Goal: Transaction & Acquisition: Book appointment/travel/reservation

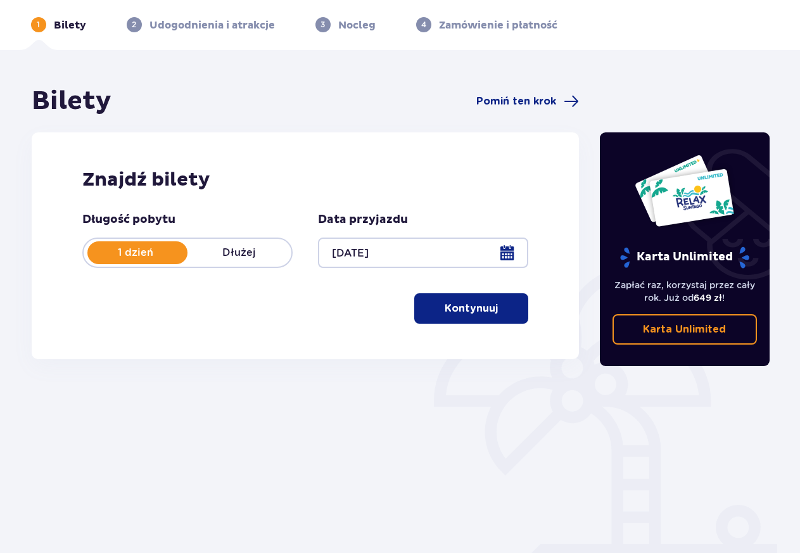
scroll to position [92, 0]
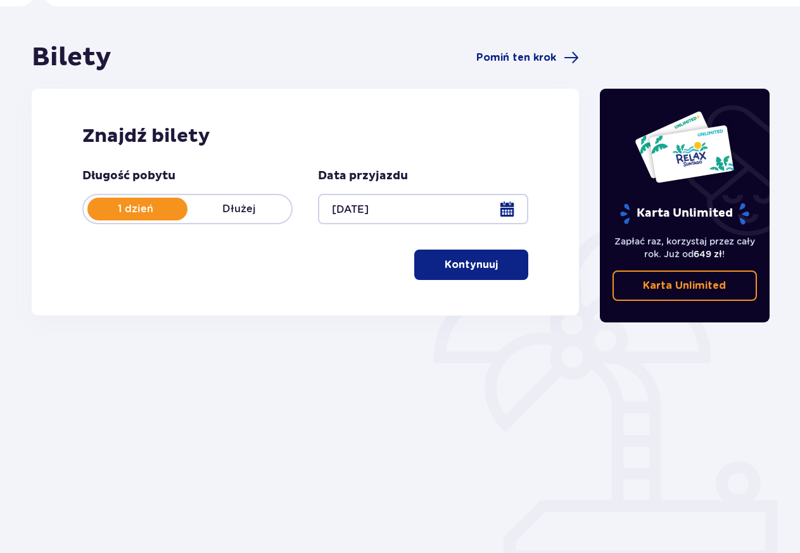
click at [471, 274] on button "Kontynuuj" at bounding box center [471, 265] width 114 height 30
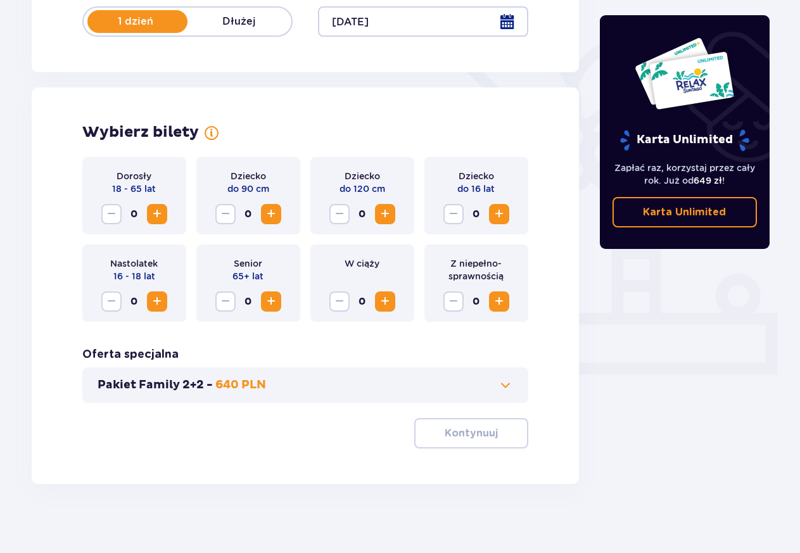
scroll to position [287, 0]
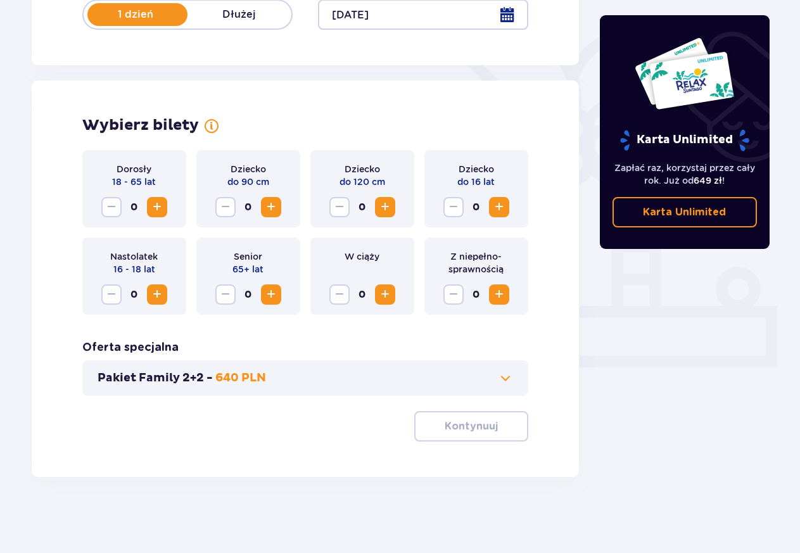
click at [156, 203] on span "Increase" at bounding box center [157, 207] width 15 height 15
click at [504, 379] on span at bounding box center [505, 378] width 15 height 15
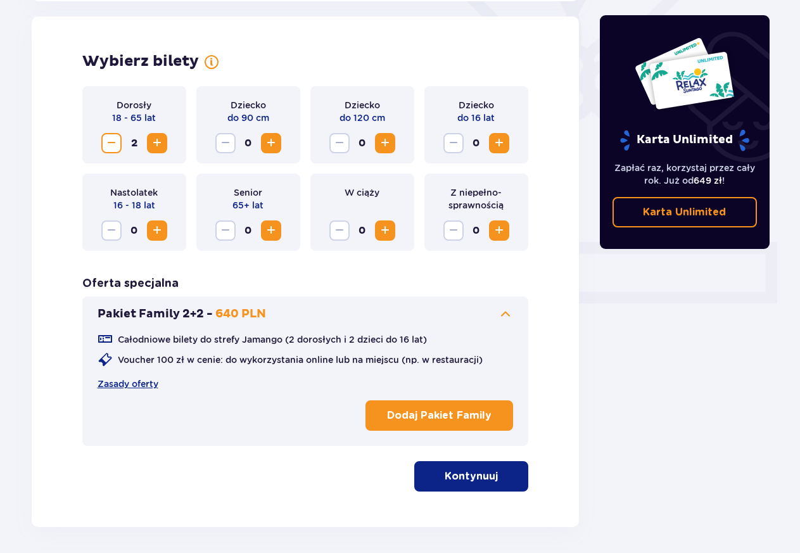
scroll to position [352, 0]
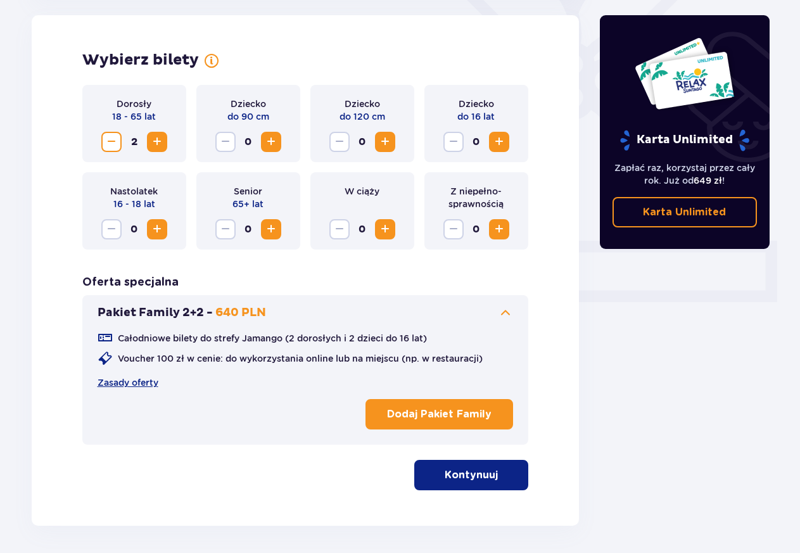
click at [505, 314] on span at bounding box center [505, 312] width 15 height 15
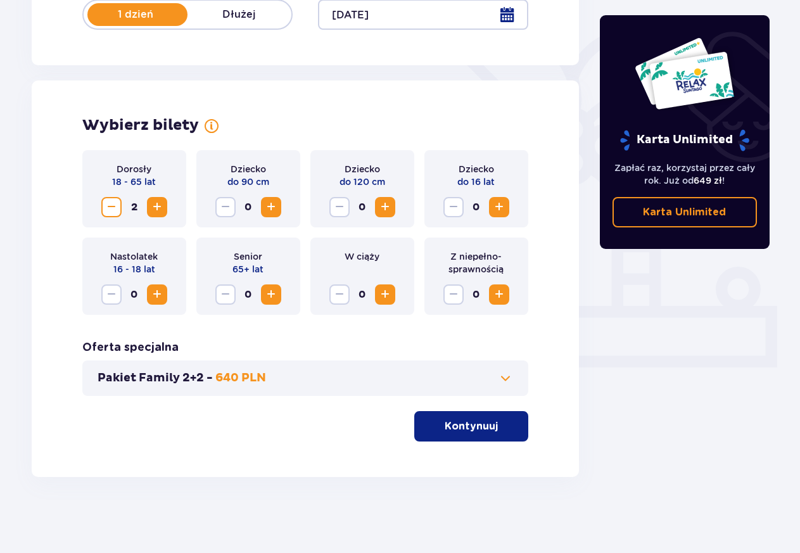
scroll to position [287, 0]
click at [470, 437] on button "Kontynuuj" at bounding box center [471, 426] width 114 height 30
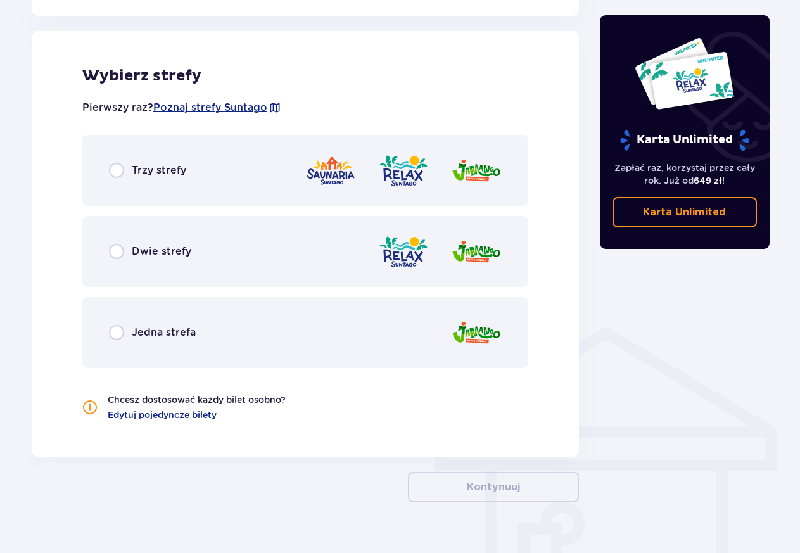
scroll to position [703, 0]
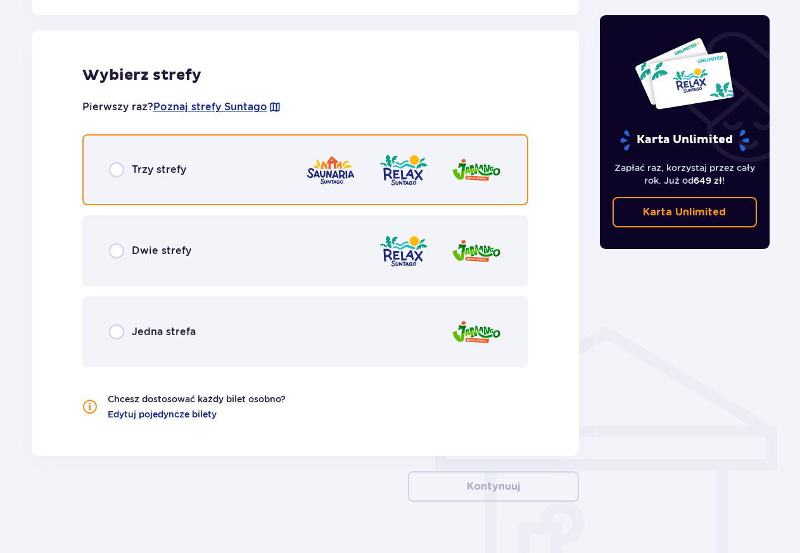
click at [115, 172] on input "radio" at bounding box center [116, 169] width 15 height 15
radio input "true"
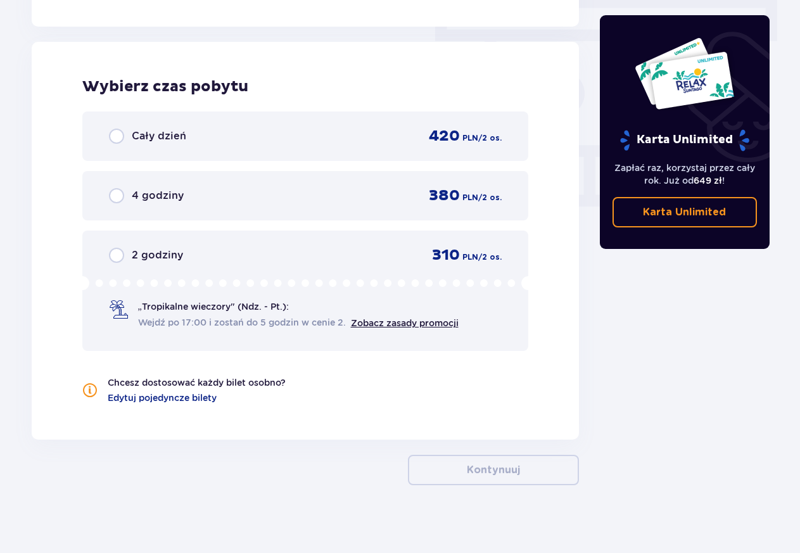
scroll to position [1141, 0]
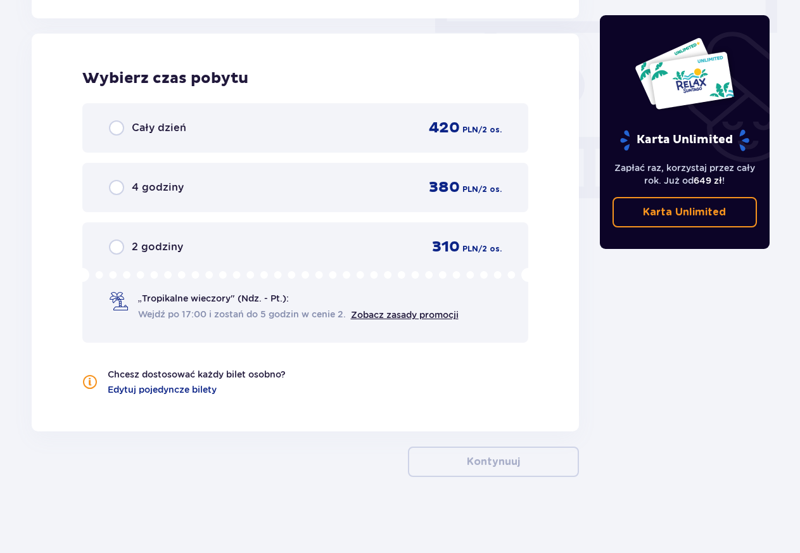
click at [135, 127] on p "Cały dzień" at bounding box center [159, 128] width 54 height 14
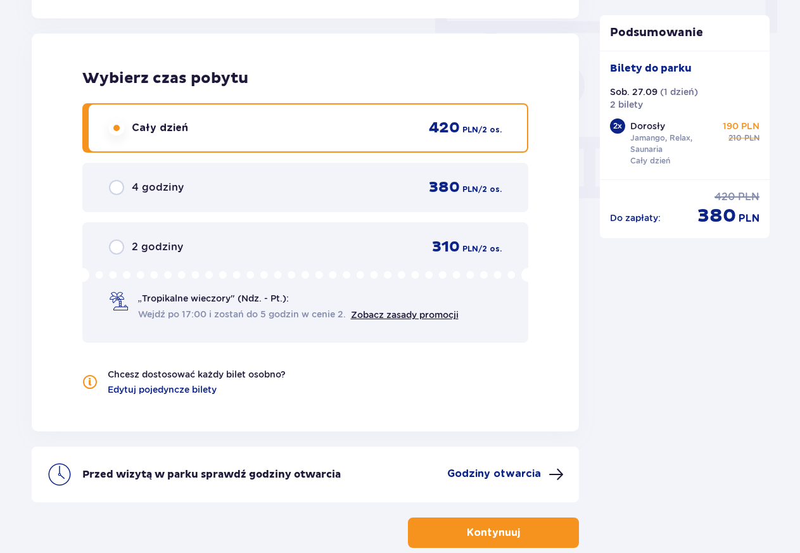
click at [171, 303] on p "„Tropikalne wieczory" (Ndz. - Pt.):" at bounding box center [213, 298] width 151 height 13
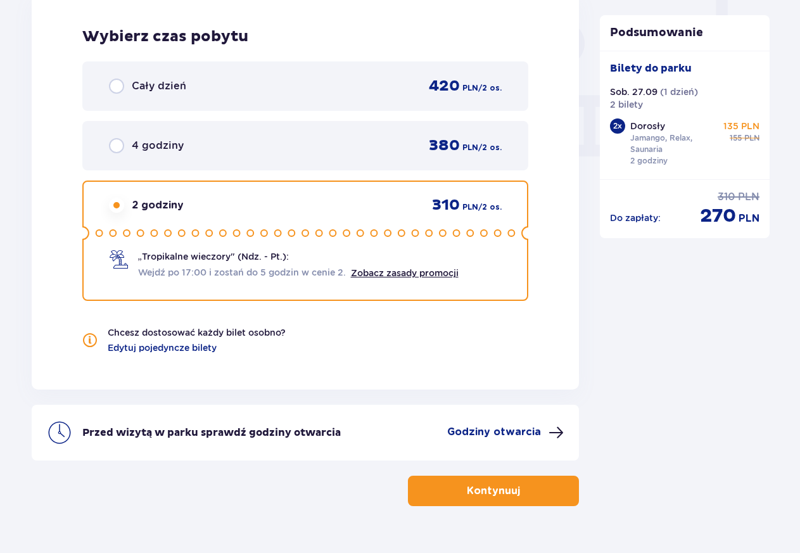
scroll to position [1212, 0]
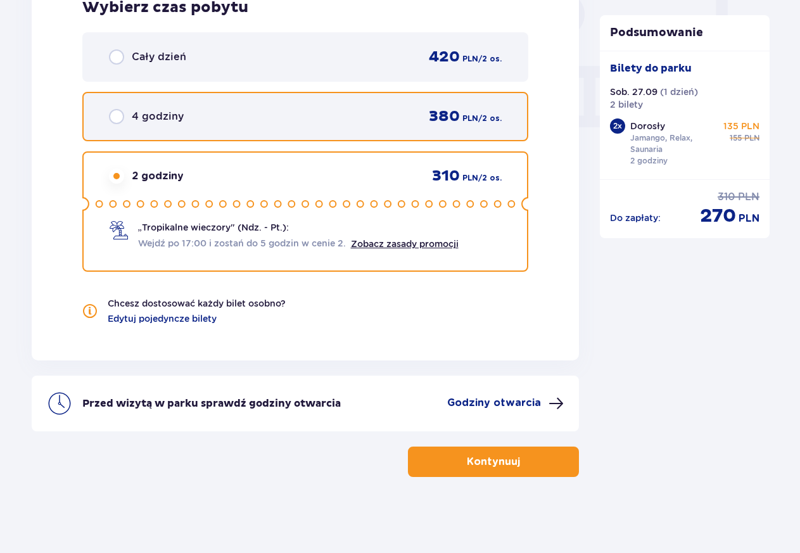
click at [113, 117] on input "radio" at bounding box center [116, 116] width 15 height 15
radio input "true"
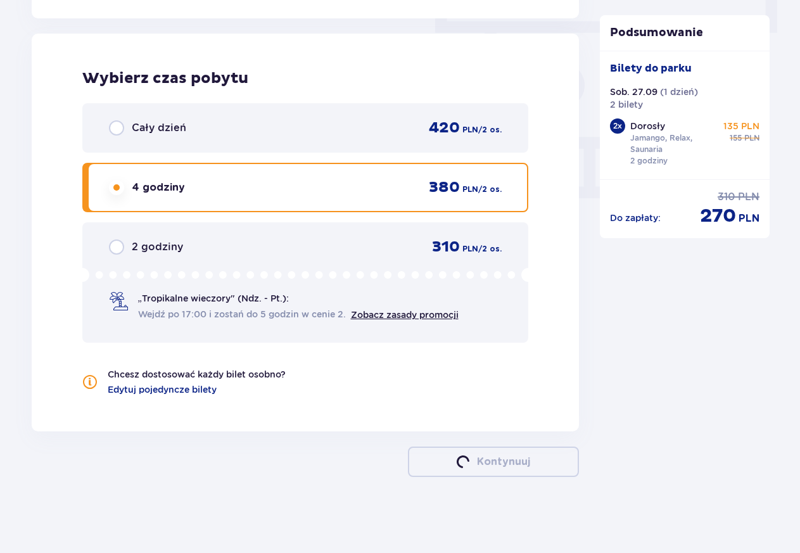
scroll to position [1141, 0]
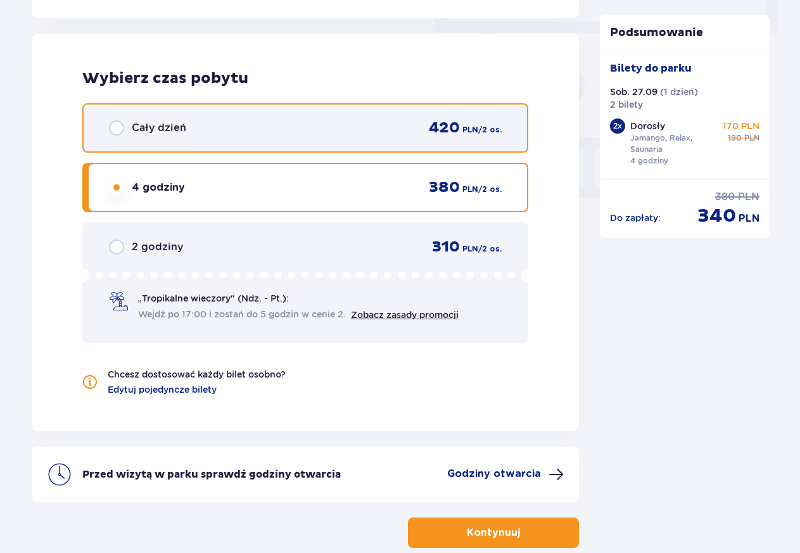
click at [117, 127] on input "radio" at bounding box center [116, 127] width 15 height 15
radio input "true"
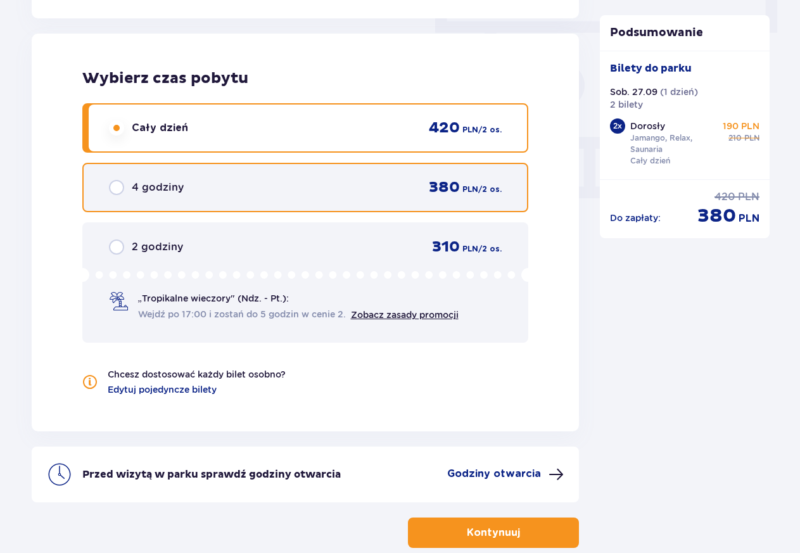
click at [122, 188] on input "radio" at bounding box center [116, 187] width 15 height 15
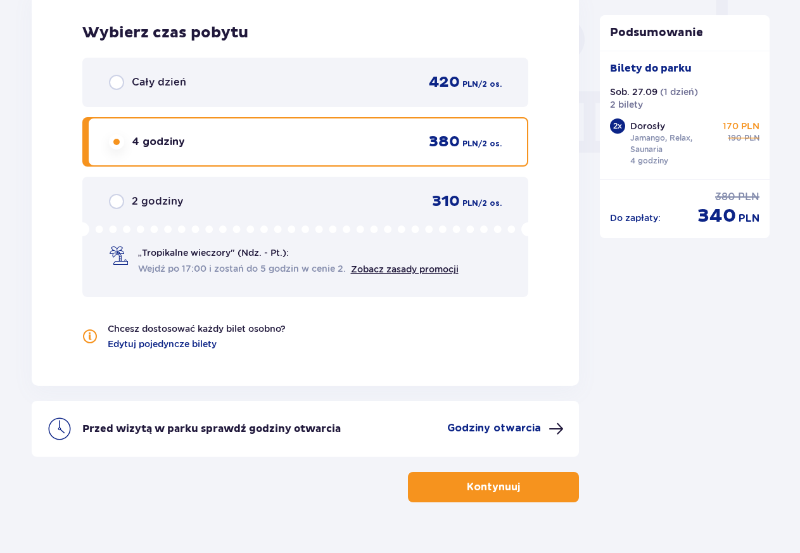
scroll to position [1212, 0]
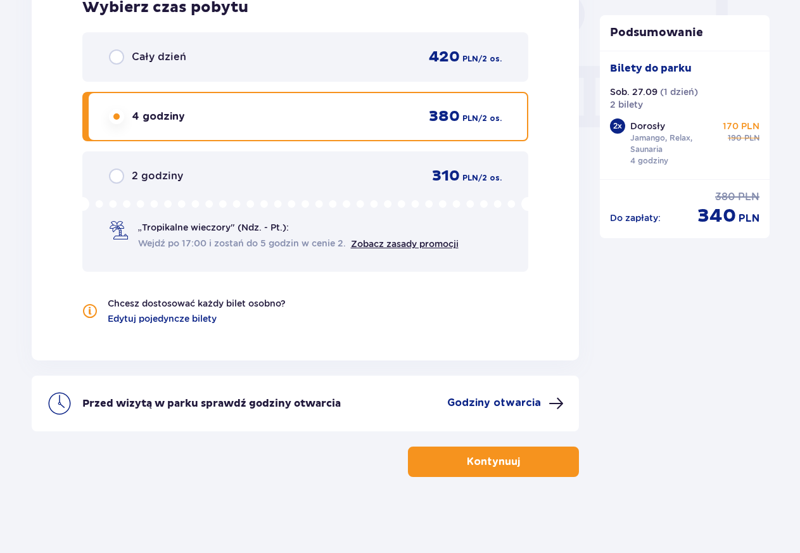
click at [492, 462] on p "Kontynuuj" at bounding box center [493, 462] width 53 height 14
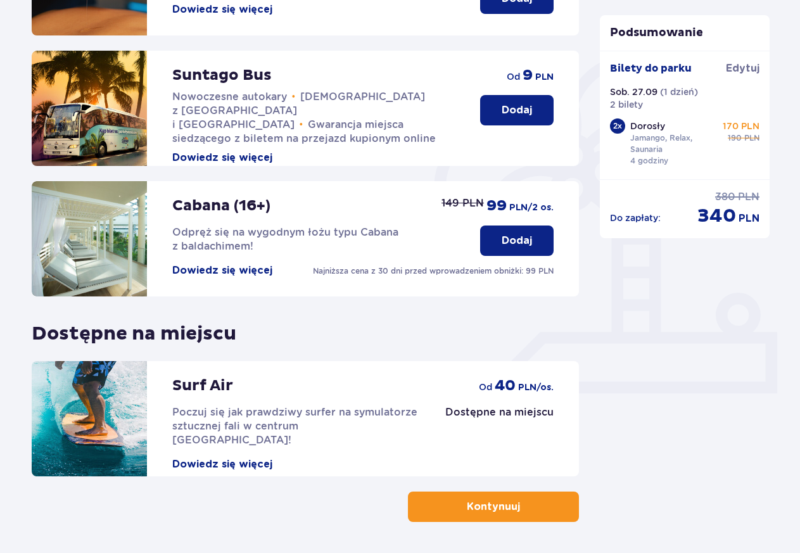
scroll to position [306, 0]
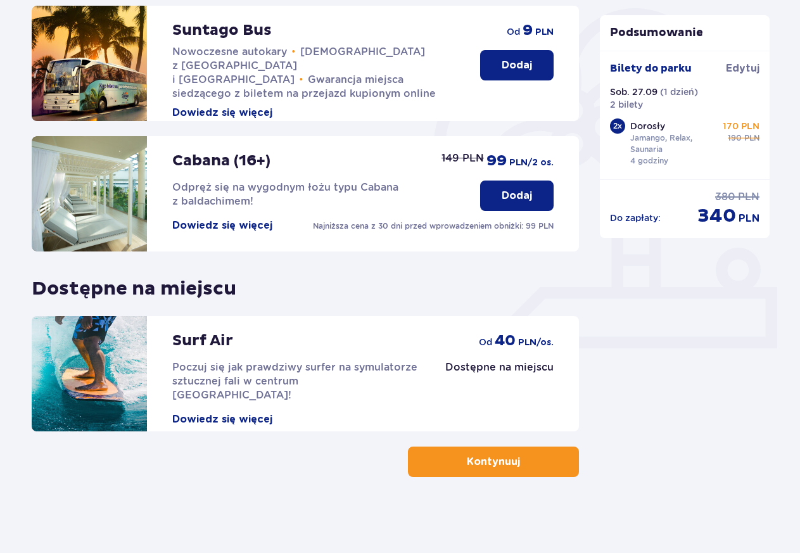
click at [467, 462] on p "Kontynuuj" at bounding box center [493, 462] width 53 height 14
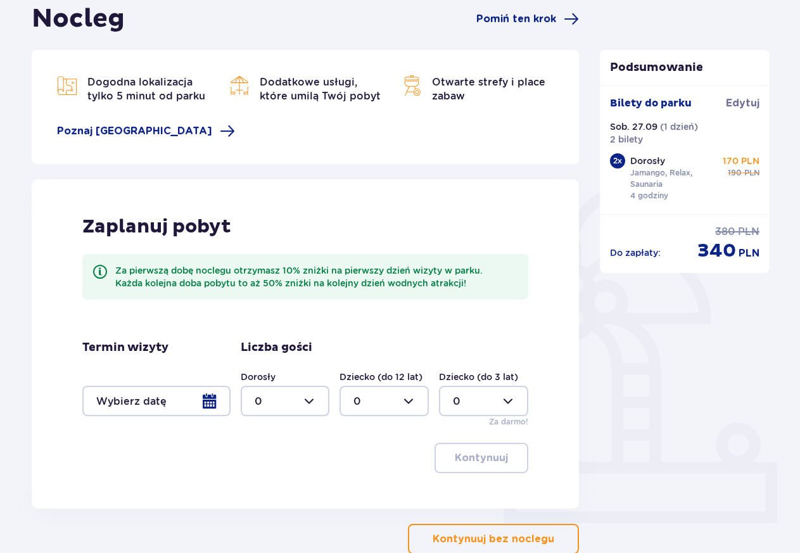
scroll to position [208, 0]
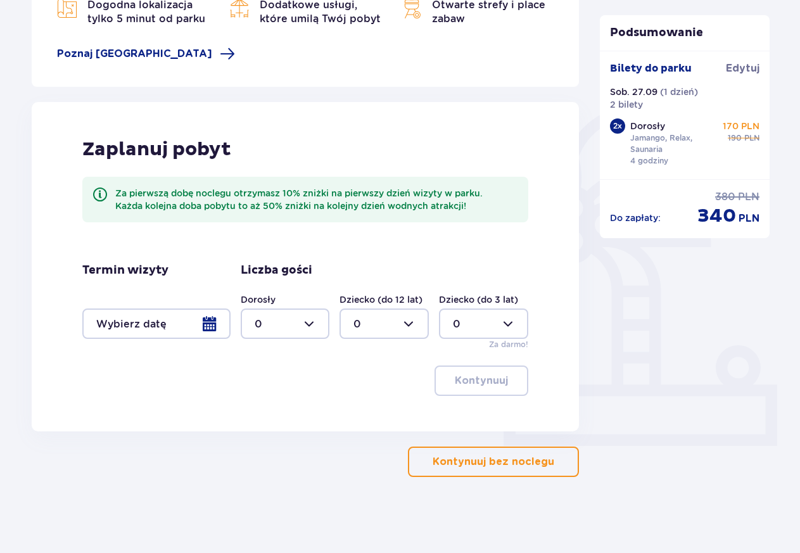
click at [282, 343] on div "Dorosły 0 Dziecko (do 12 lat) 0 Dziecko (do 3 lat) 0 Za darmo!" at bounding box center [385, 321] width 288 height 57
click at [293, 329] on div at bounding box center [285, 324] width 89 height 30
click at [260, 410] on p "2" at bounding box center [258, 416] width 6 height 14
type input "2"
click at [209, 330] on div at bounding box center [156, 324] width 148 height 30
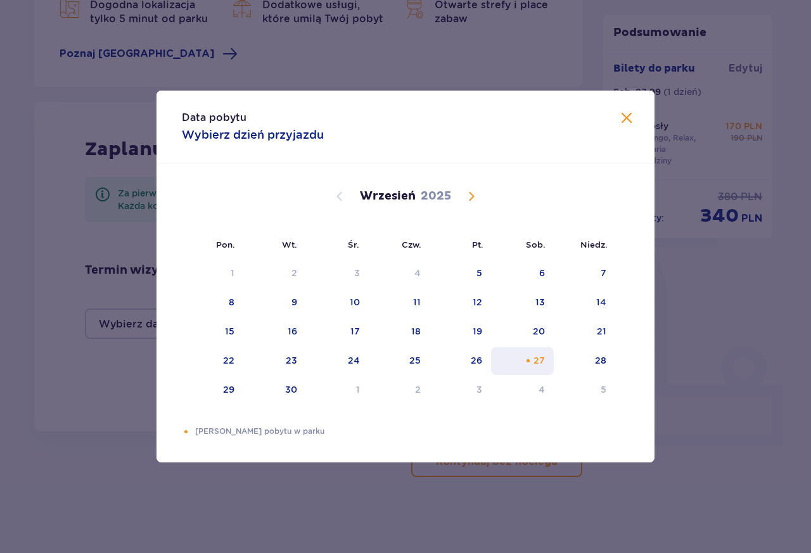
click at [536, 362] on div "27" at bounding box center [538, 360] width 11 height 13
click at [588, 357] on div "28" at bounding box center [584, 361] width 61 height 28
type input "27.09.25 - 28.09.25"
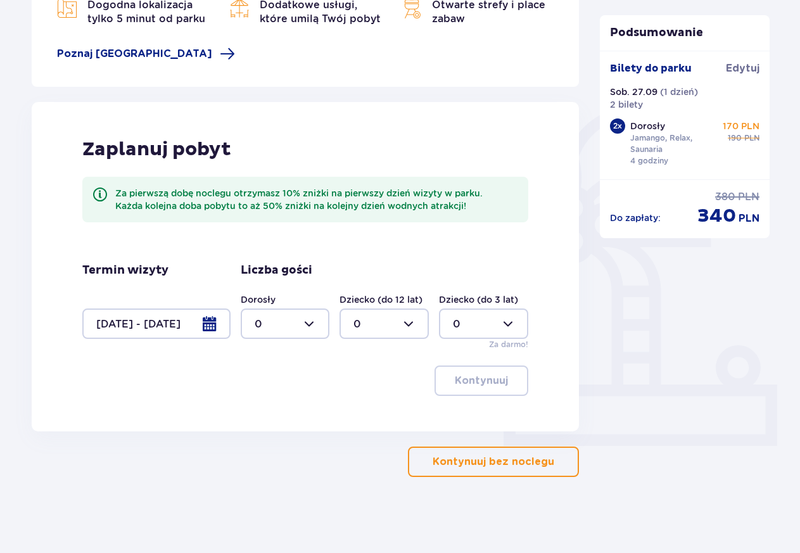
click at [288, 324] on div at bounding box center [285, 324] width 89 height 30
click at [267, 416] on div "2" at bounding box center [285, 416] width 61 height 14
type input "2"
click at [511, 379] on span "button" at bounding box center [510, 380] width 15 height 15
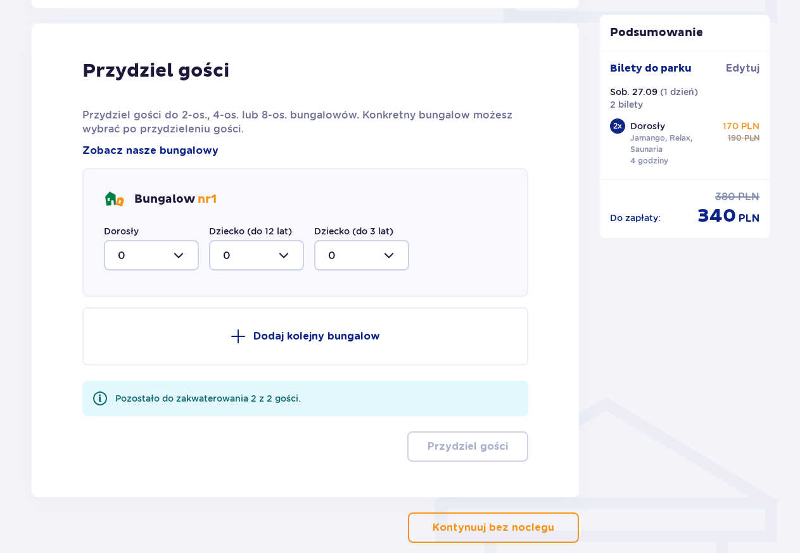
scroll to position [640, 0]
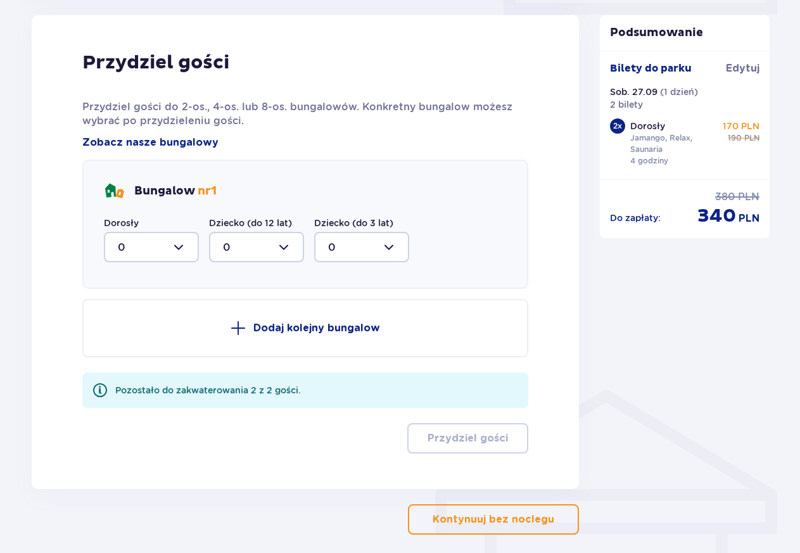
click at [165, 252] on div at bounding box center [151, 247] width 95 height 30
click at [130, 333] on div "2" at bounding box center [151, 339] width 67 height 14
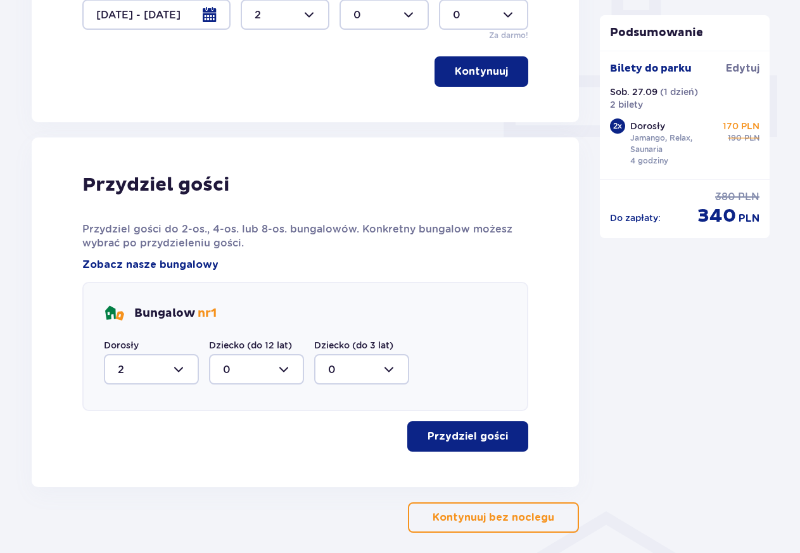
scroll to position [526, 0]
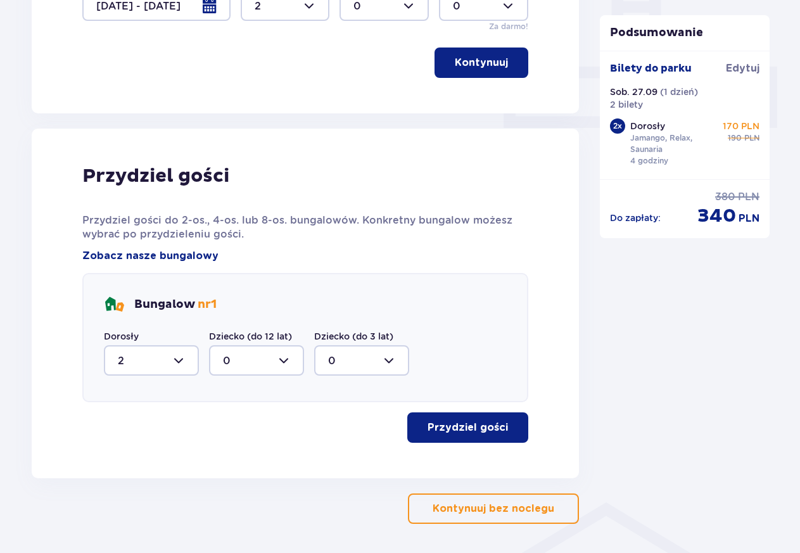
click at [443, 430] on p "Przydziel gości" at bounding box center [468, 428] width 80 height 14
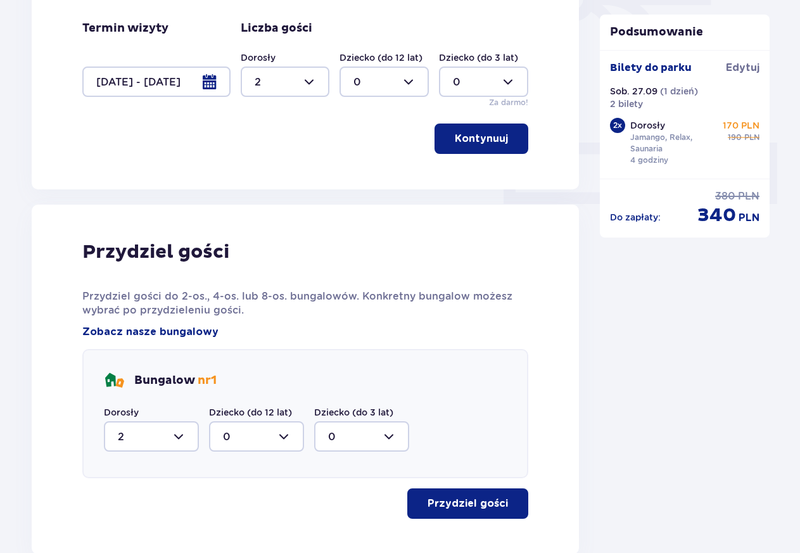
scroll to position [432, 0]
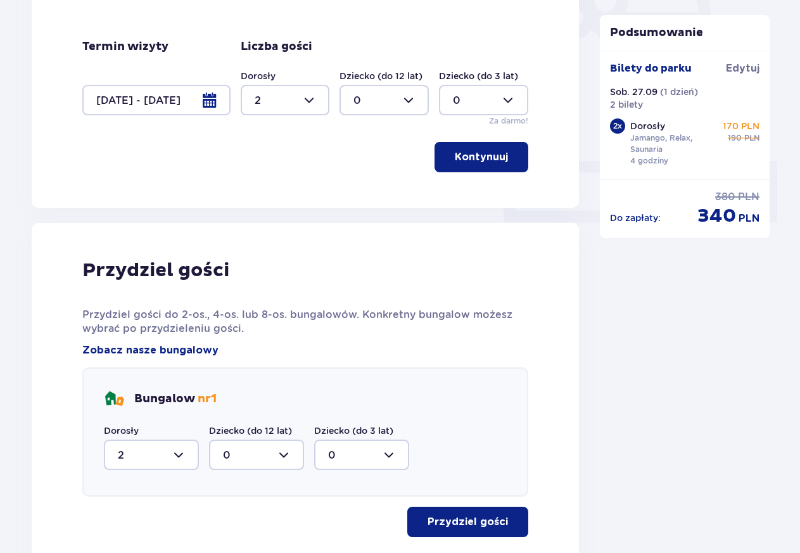
click at [182, 452] on div at bounding box center [151, 455] width 95 height 30
click at [128, 354] on span "0" at bounding box center [151, 363] width 92 height 27
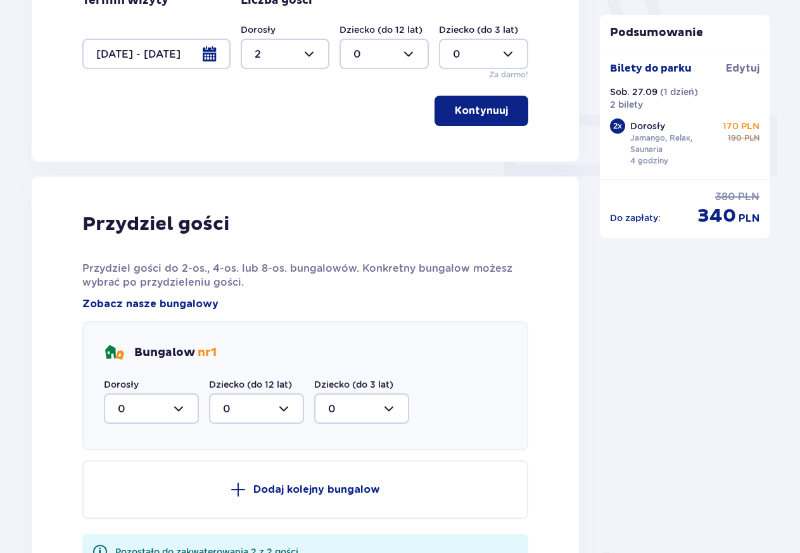
scroll to position [450, 0]
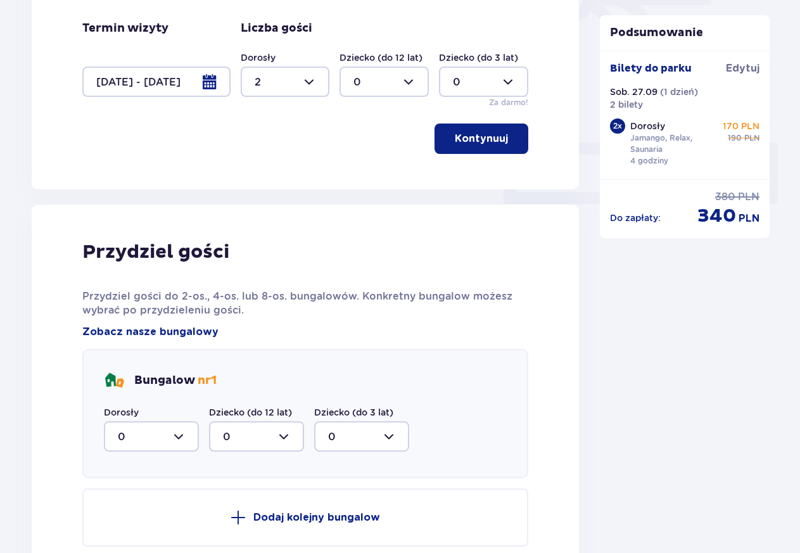
click at [179, 442] on div at bounding box center [151, 436] width 95 height 30
click at [131, 531] on div "2" at bounding box center [151, 528] width 67 height 14
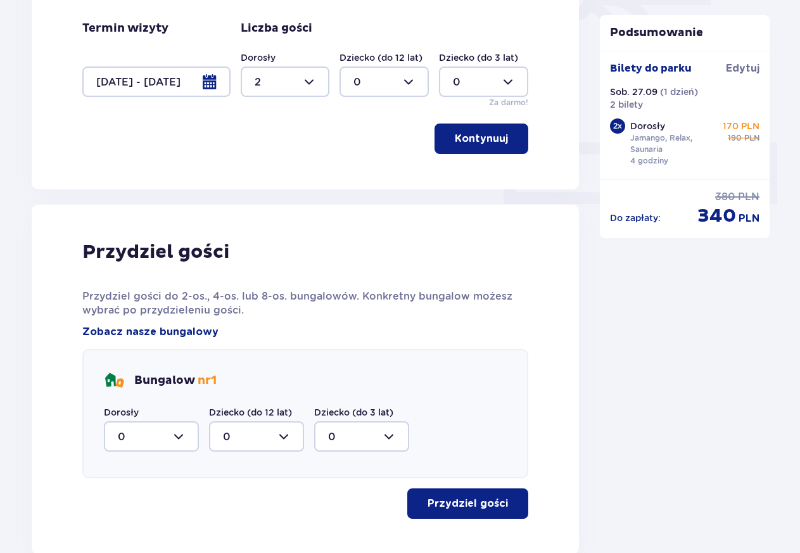
type input "2"
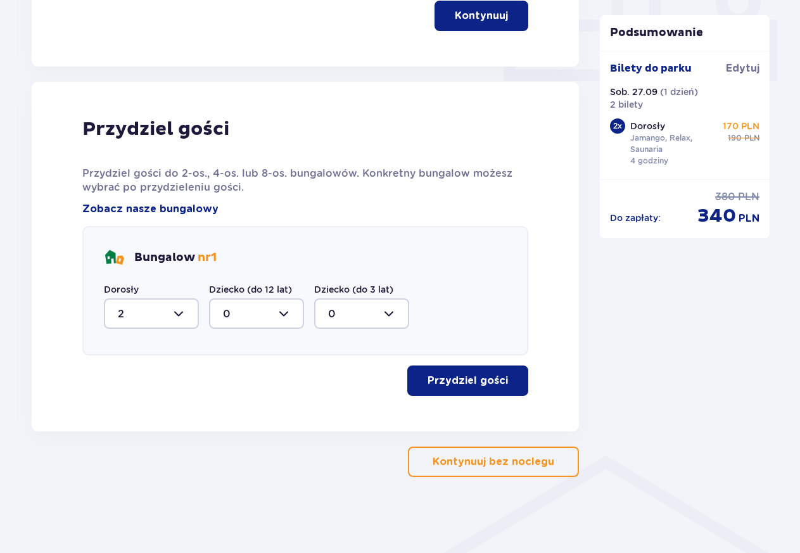
click at [478, 386] on p "Przydziel gości" at bounding box center [468, 381] width 80 height 14
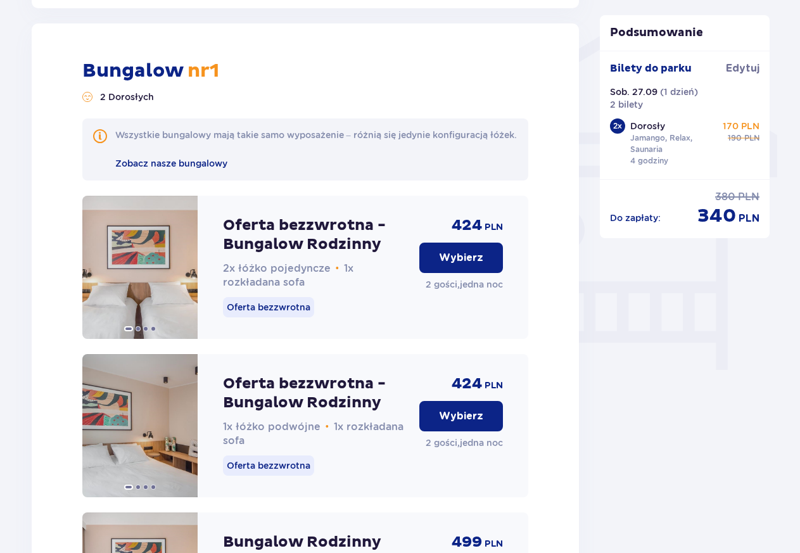
scroll to position [1005, 0]
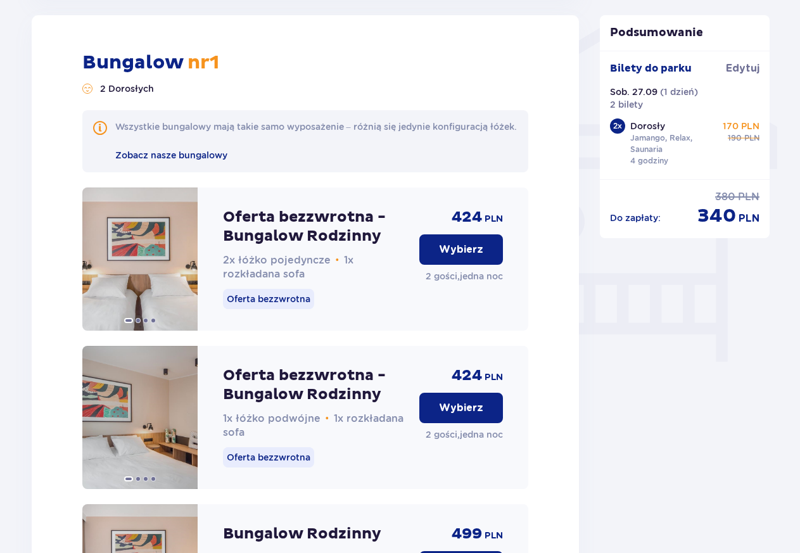
click at [470, 278] on div "424 PLN Wybierz 2 gości , jedna noc" at bounding box center [461, 259] width 84 height 143
click at [465, 257] on p "Wybierz" at bounding box center [461, 250] width 44 height 14
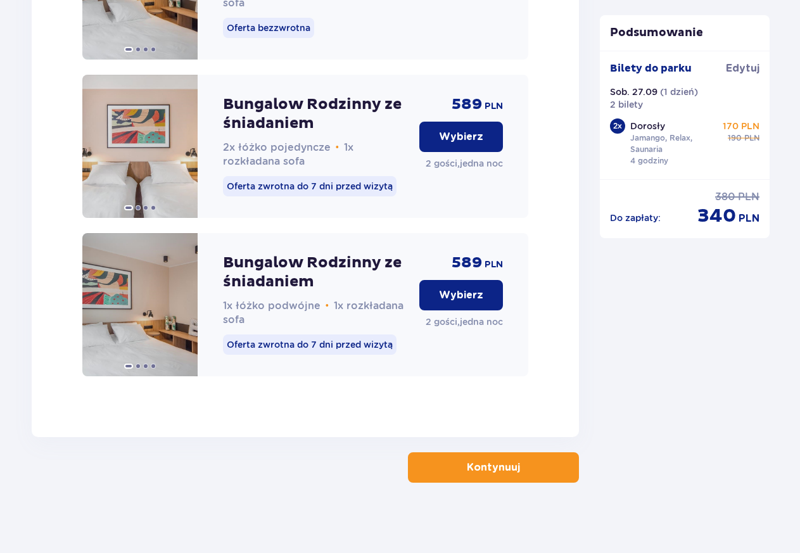
scroll to position [2089, 0]
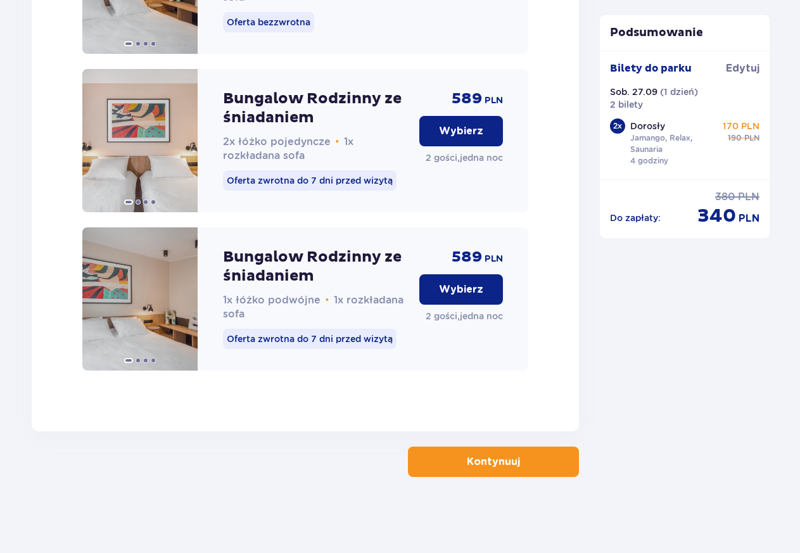
click at [468, 473] on button "Kontynuuj" at bounding box center [493, 462] width 171 height 30
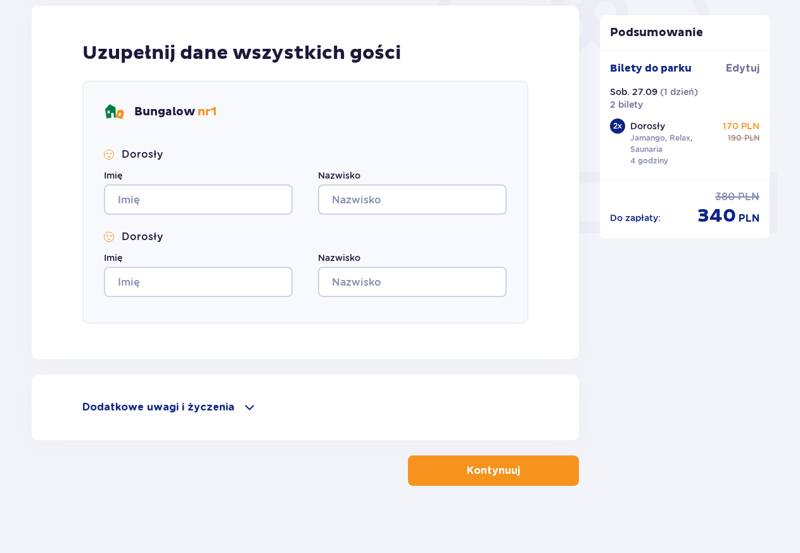
scroll to position [430, 0]
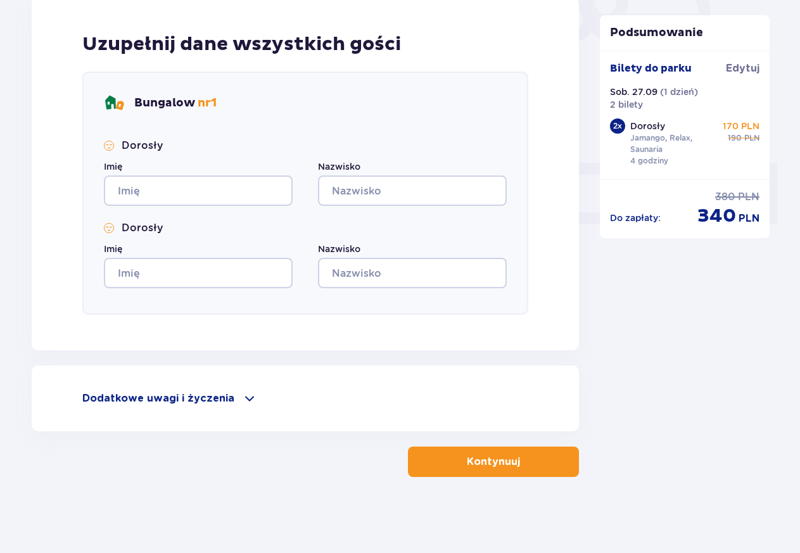
click at [229, 392] on div "Dodatkowe uwagi i życzenia" at bounding box center [305, 398] width 447 height 15
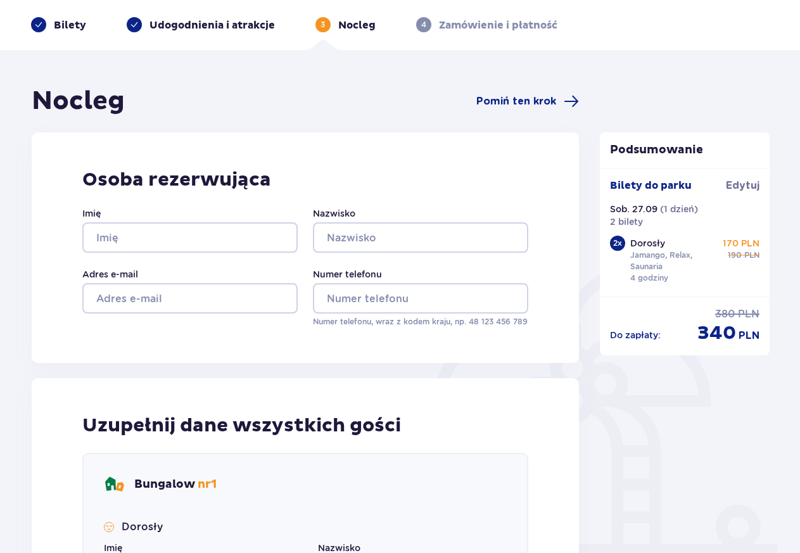
scroll to position [0, 0]
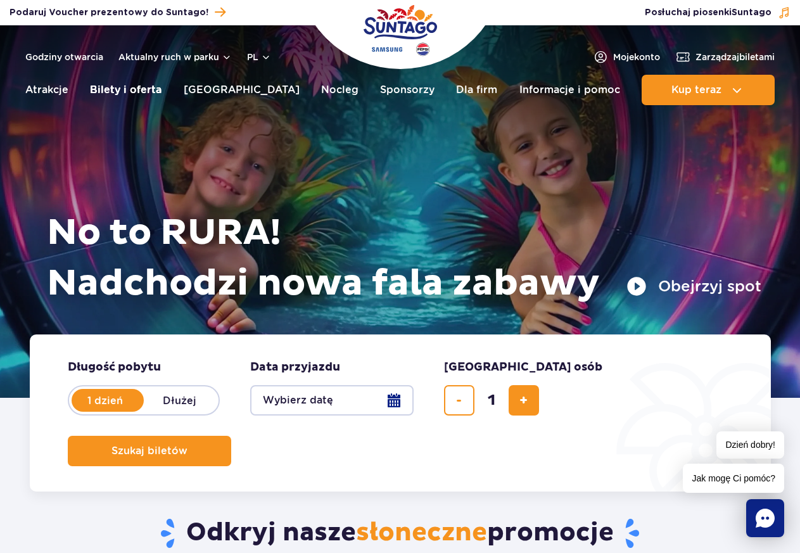
click at [154, 90] on link "Bilety i oferta" at bounding box center [126, 90] width 72 height 30
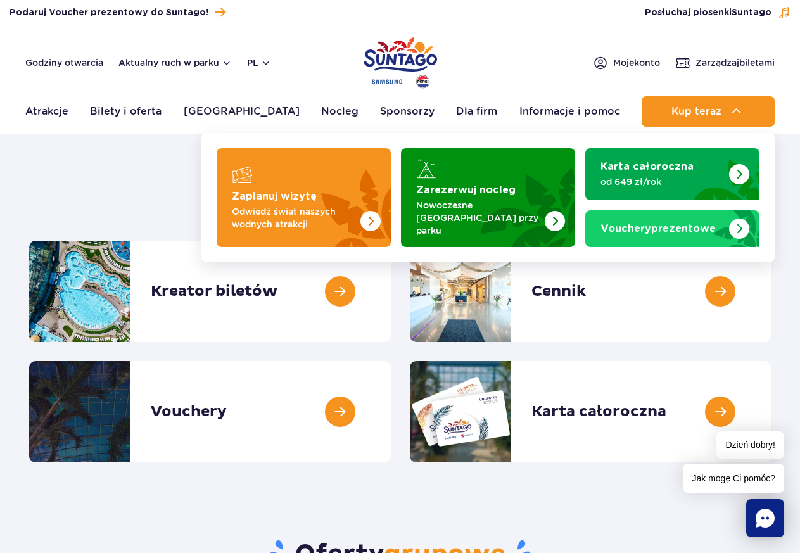
click at [573, 244] on div "Zaplanuj wizytę Odwiedź świat naszych wodnych atrakcji Zarezerwuj nocleg Nowocz…" at bounding box center [487, 197] width 573 height 129
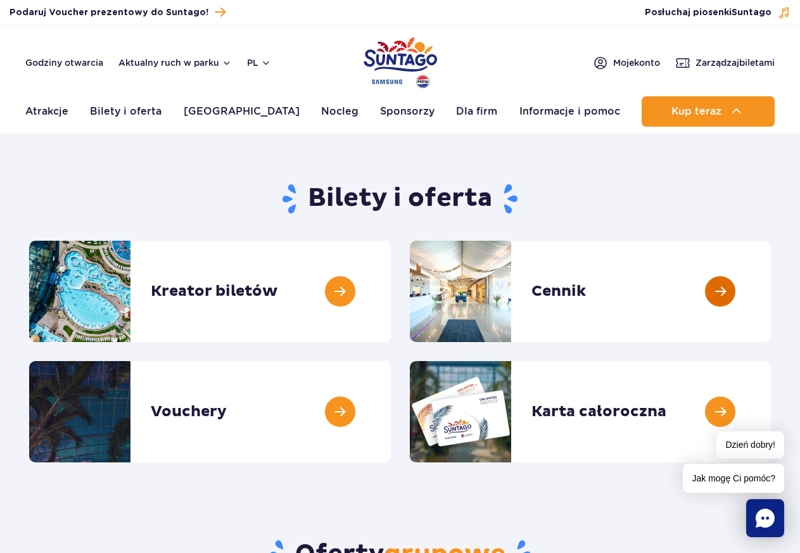
click at [771, 290] on link at bounding box center [771, 291] width 0 height 101
click at [771, 286] on link at bounding box center [771, 291] width 0 height 101
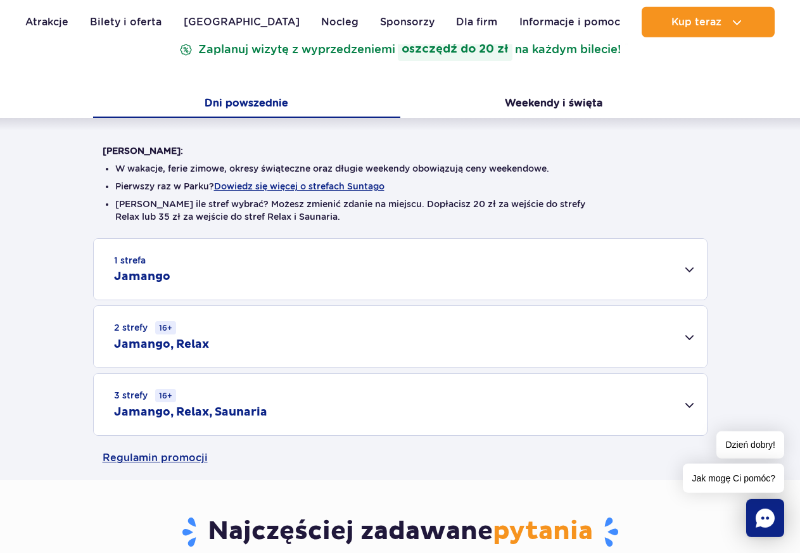
scroll to position [225, 0]
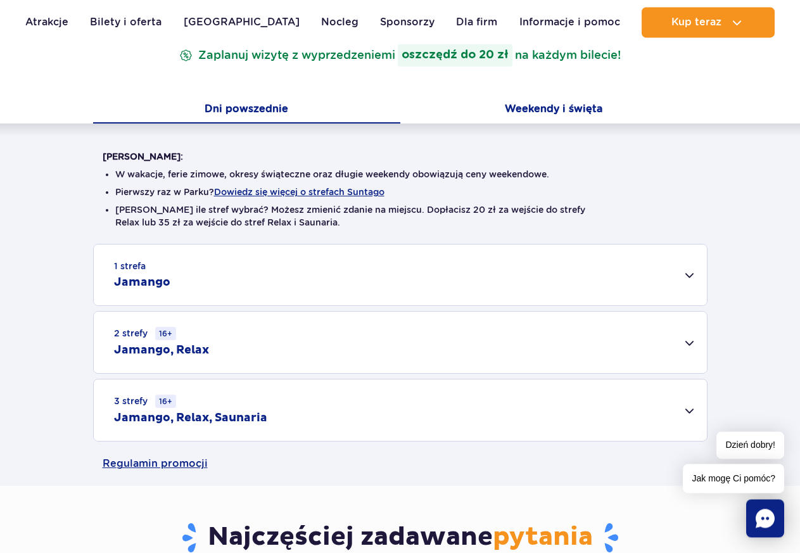
click at [551, 113] on button "Weekendy i święta" at bounding box center [553, 110] width 307 height 27
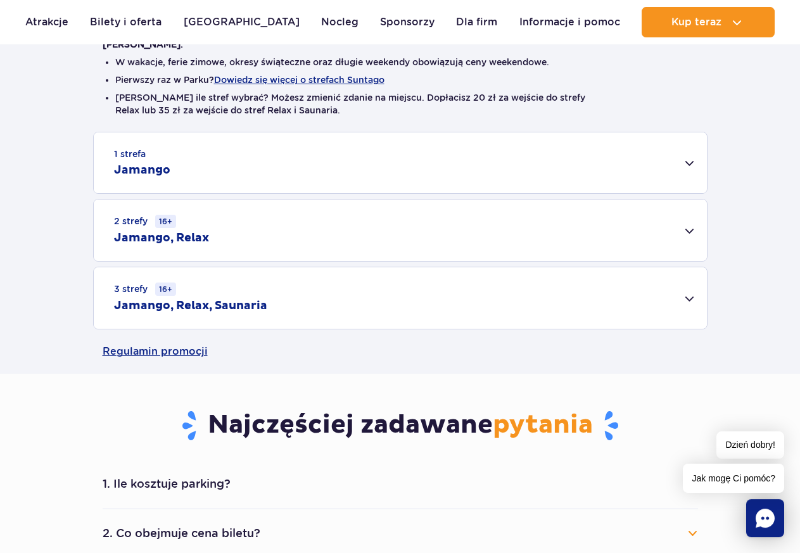
scroll to position [300, 0]
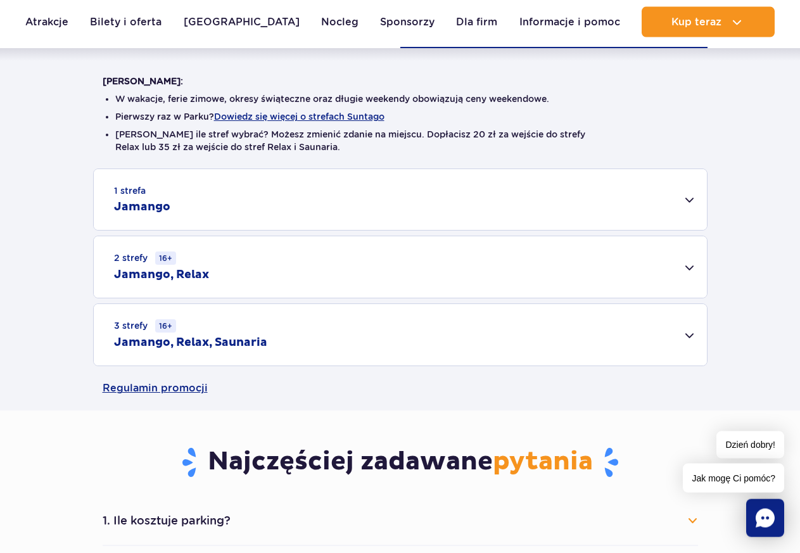
click at [685, 196] on div "1 strefa Jamango" at bounding box center [400, 199] width 613 height 61
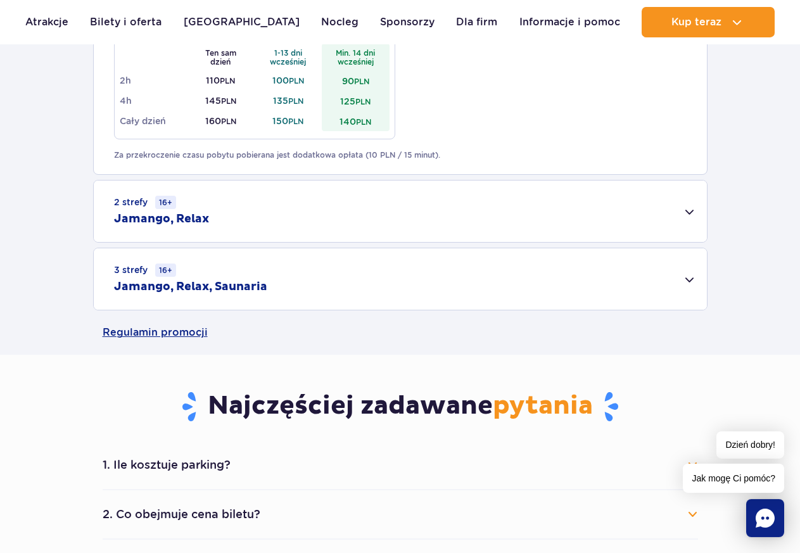
scroll to position [825, 0]
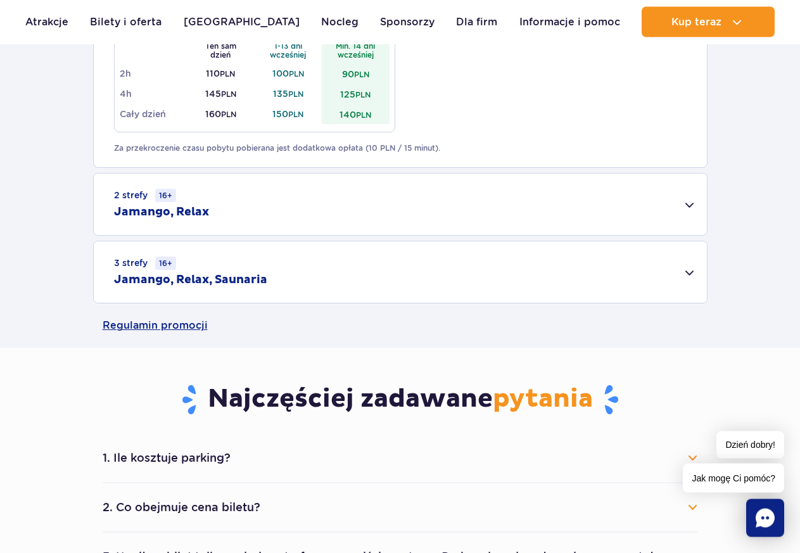
click at [680, 268] on div "3 strefy 16+ Jamango, Relax, Saunaria" at bounding box center [400, 271] width 613 height 61
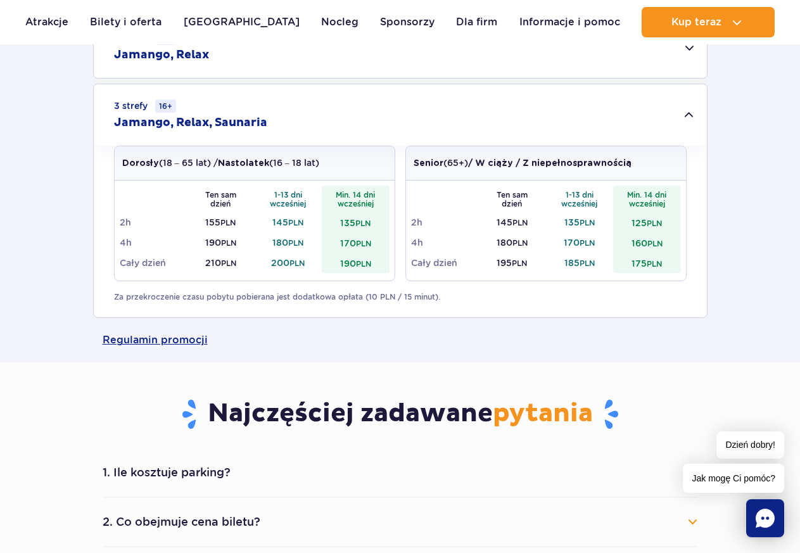
scroll to position [978, 0]
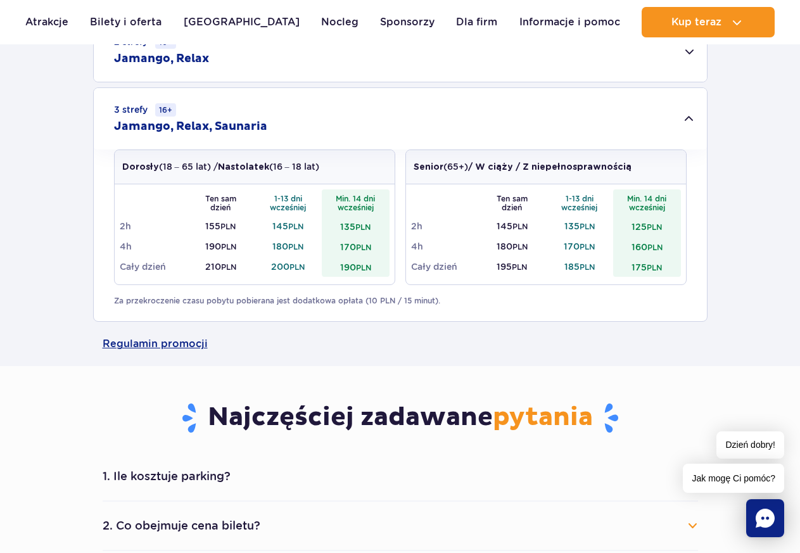
click at [344, 247] on td "170 PLN" at bounding box center [356, 246] width 68 height 20
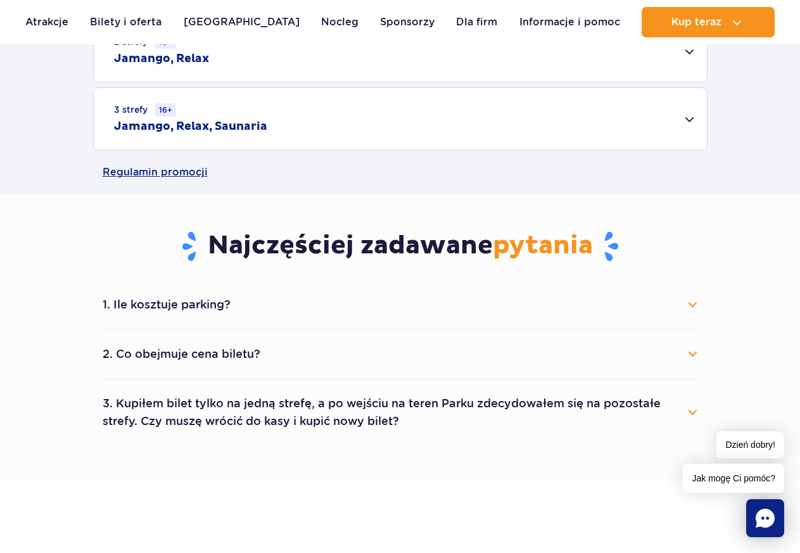
click at [689, 118] on div "3 strefy 16+ Jamango, Relax, Saunaria" at bounding box center [400, 118] width 613 height 61
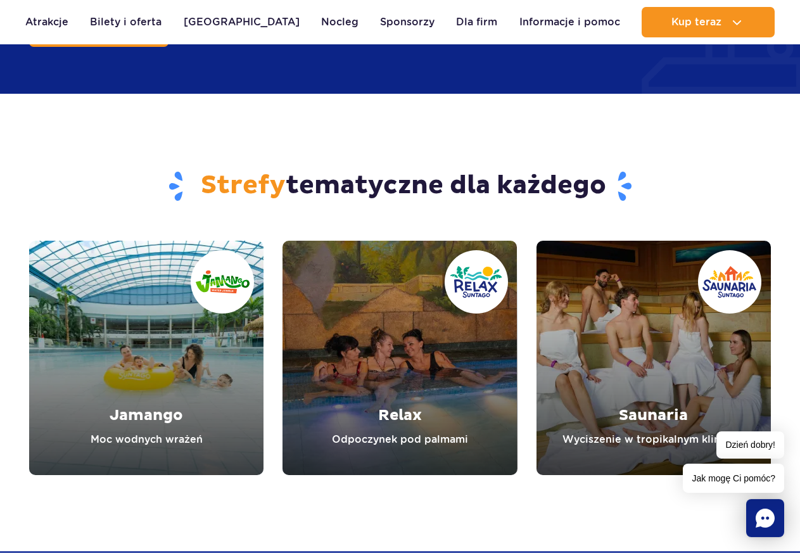
scroll to position [1907, 0]
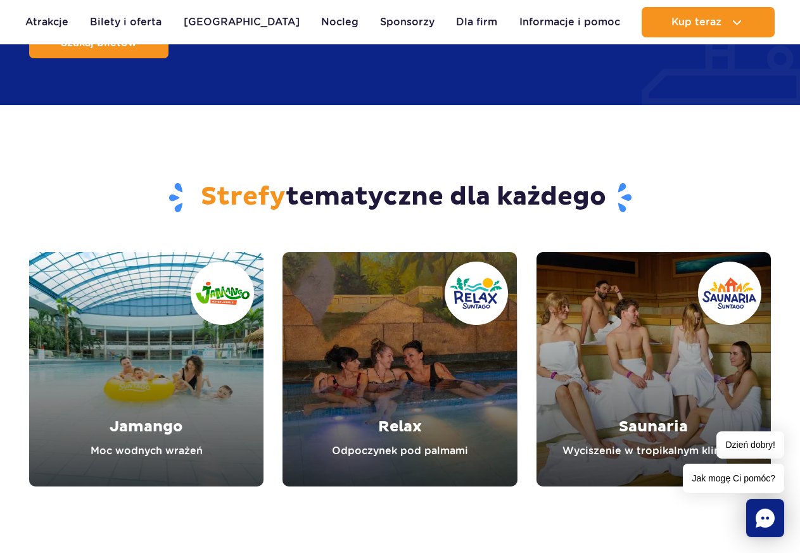
click at [656, 367] on link "Saunaria" at bounding box center [654, 369] width 234 height 234
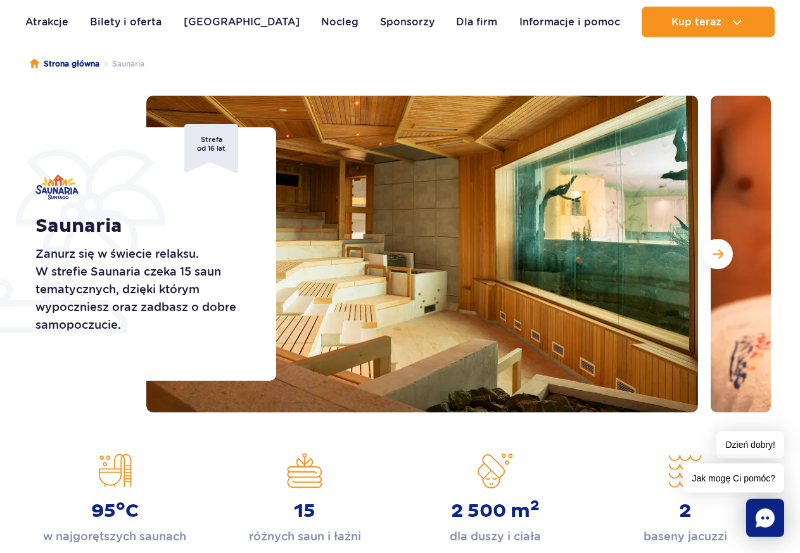
scroll to position [165, 0]
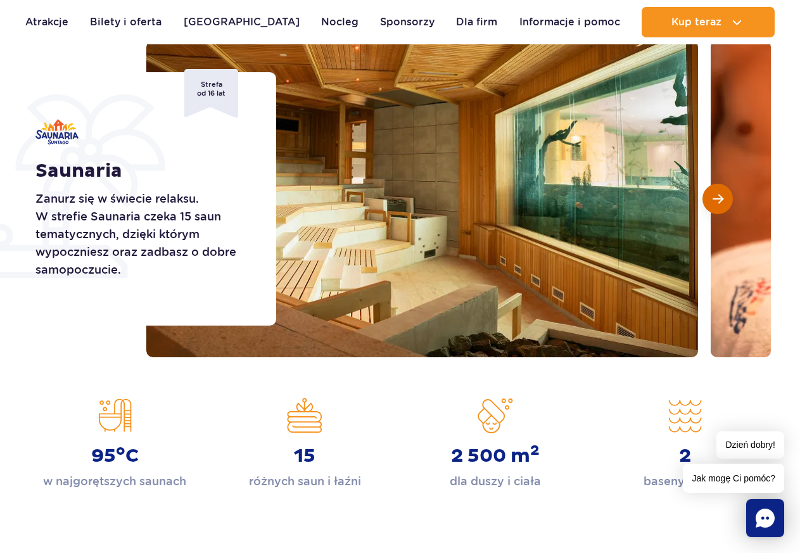
click at [713, 205] on button "Następny slajd" at bounding box center [718, 199] width 30 height 30
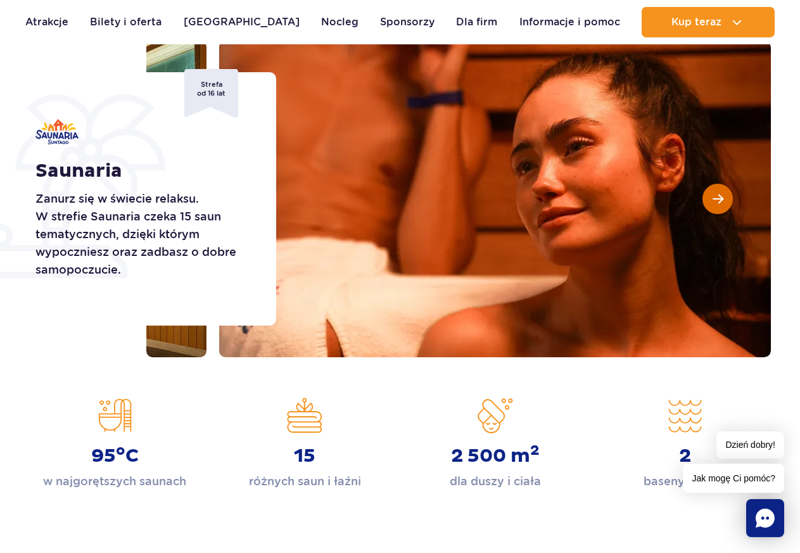
click at [713, 205] on button "Następny slajd" at bounding box center [718, 199] width 30 height 30
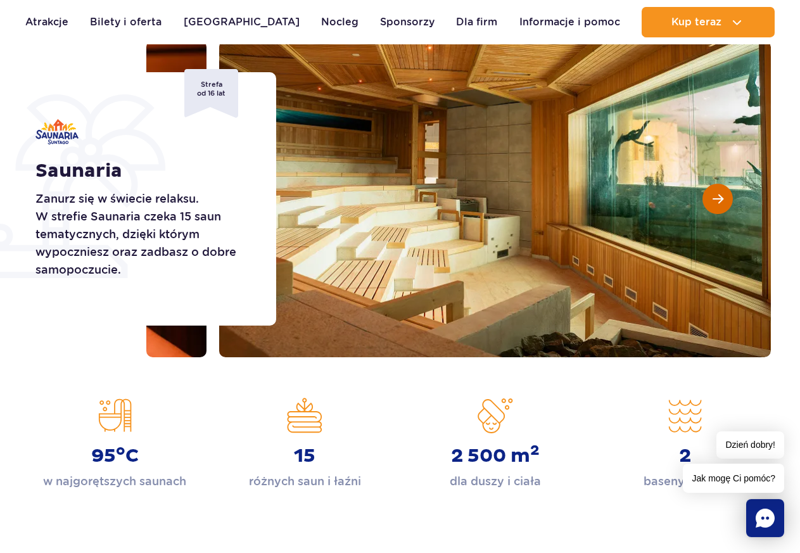
click at [713, 205] on button "Następny slajd" at bounding box center [718, 199] width 30 height 30
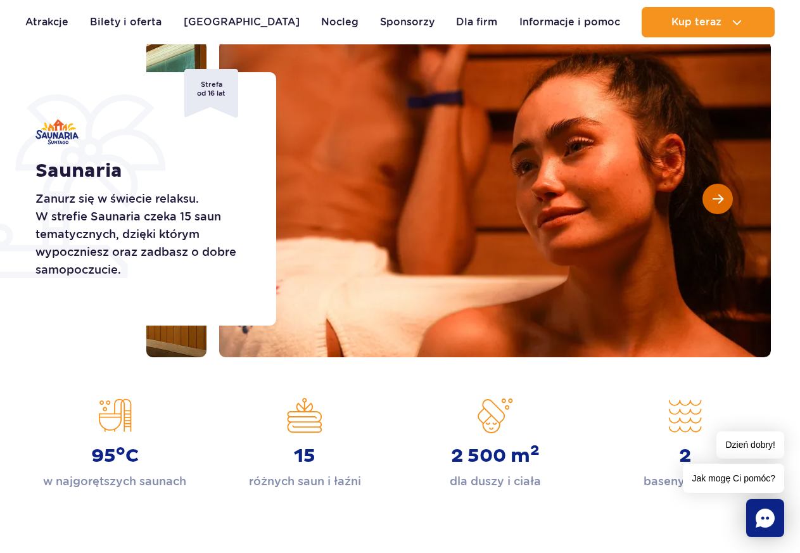
click at [713, 205] on button "Następny slajd" at bounding box center [718, 199] width 30 height 30
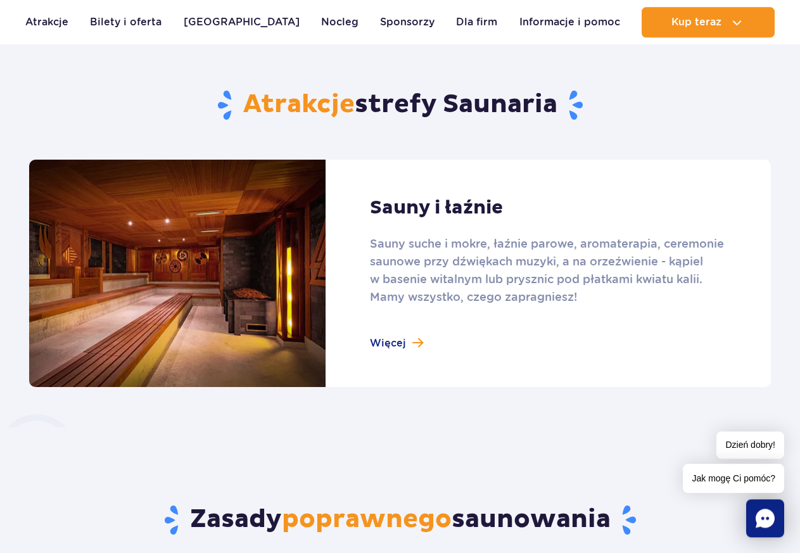
scroll to position [782, 0]
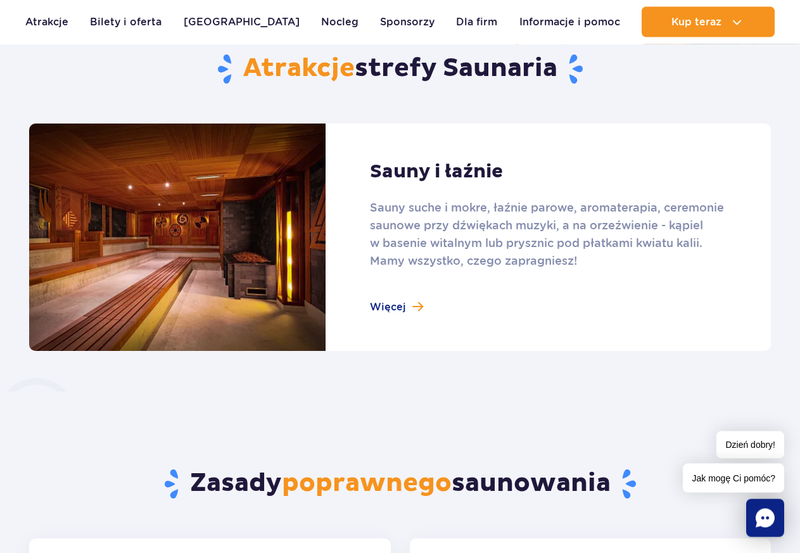
click at [372, 307] on link at bounding box center [400, 237] width 742 height 227
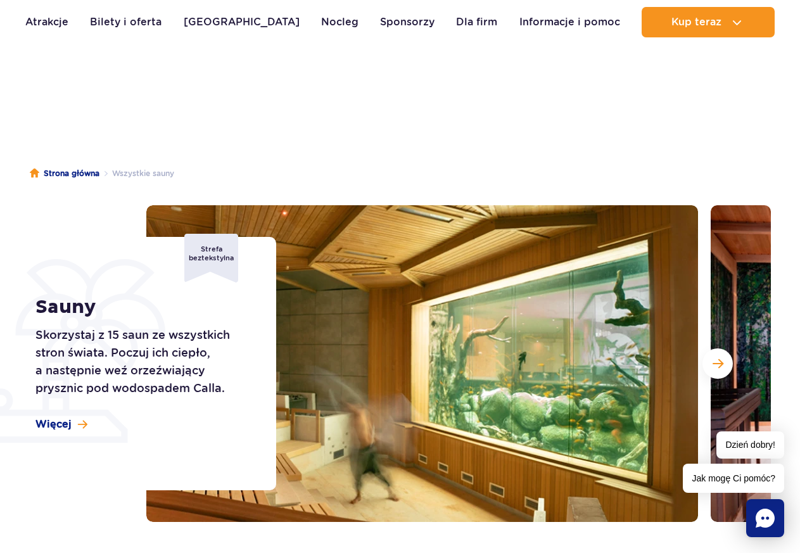
scroll to position [126, 0]
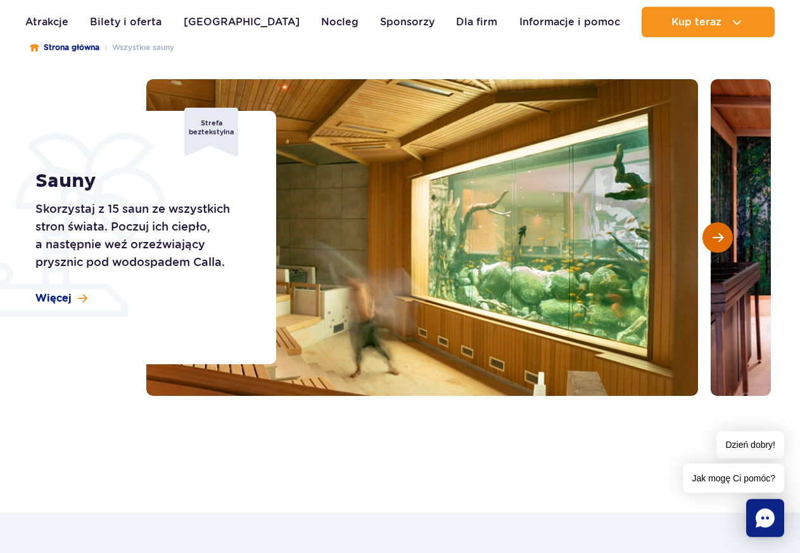
click at [717, 243] on button "Następny slajd" at bounding box center [718, 237] width 30 height 30
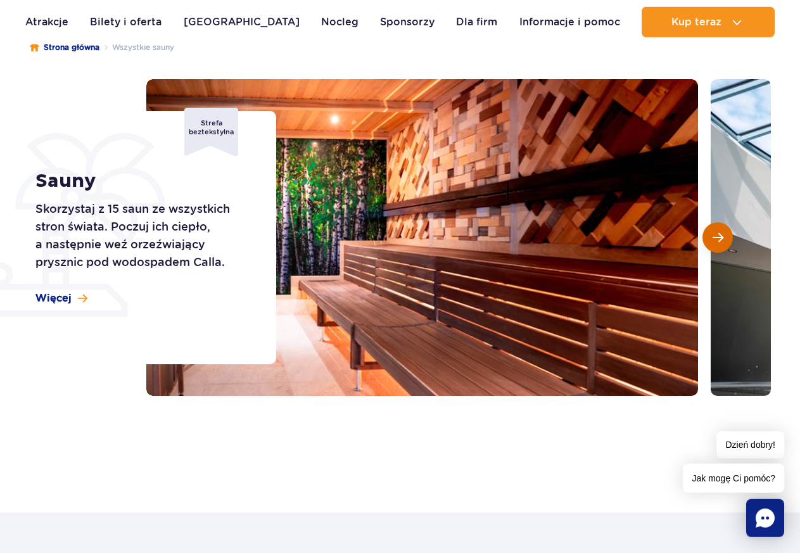
click at [717, 243] on span "Następny slajd" at bounding box center [718, 237] width 11 height 11
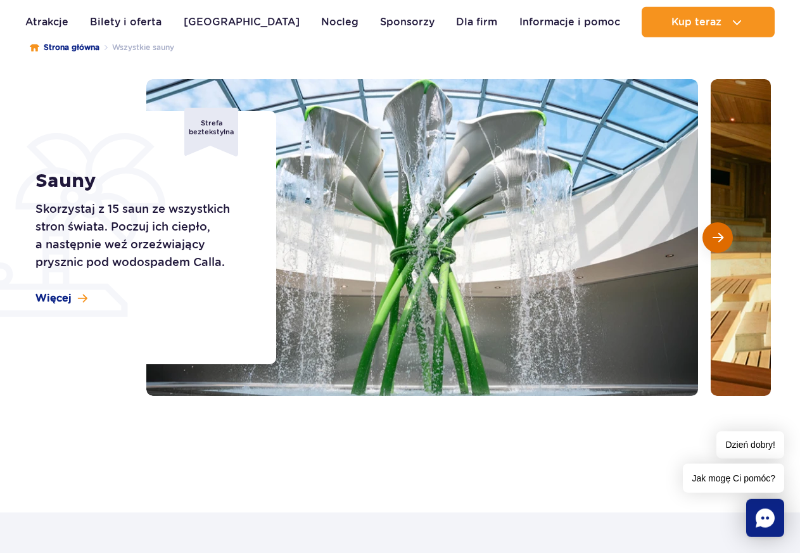
click at [717, 243] on span "Następny slajd" at bounding box center [718, 237] width 11 height 11
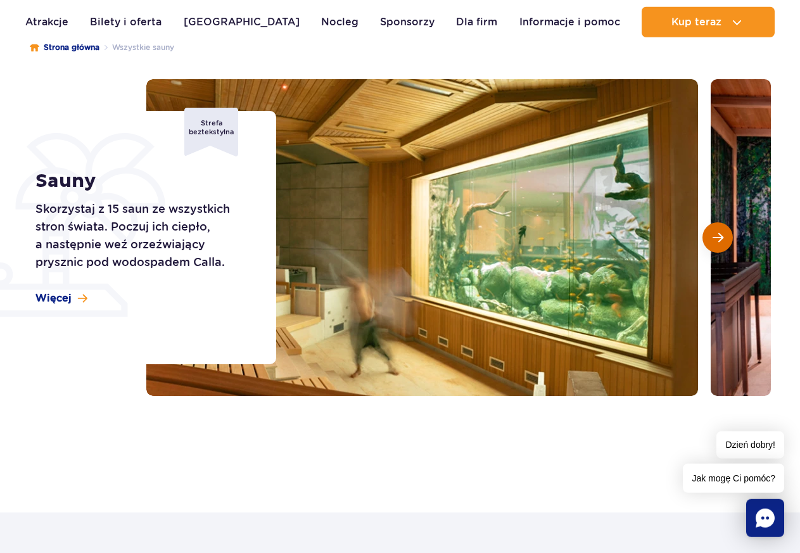
click at [717, 243] on span "Następny slajd" at bounding box center [718, 237] width 11 height 11
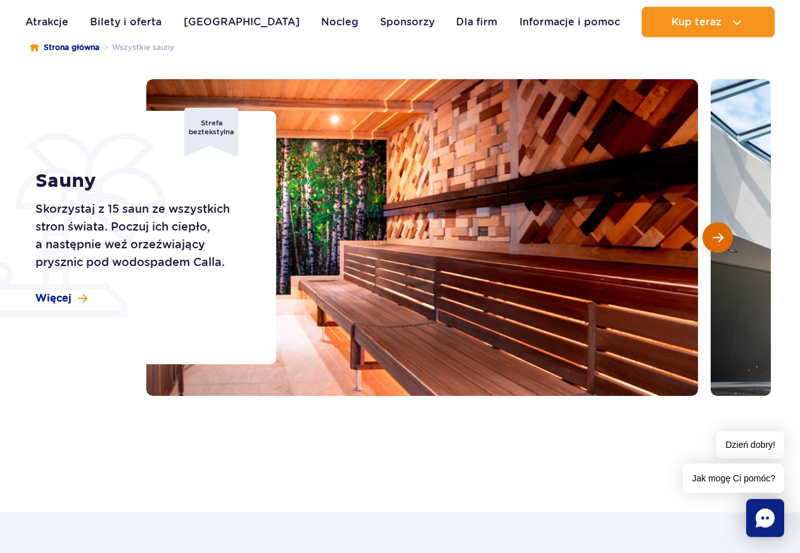
click at [720, 248] on button "Następny slajd" at bounding box center [718, 237] width 30 height 30
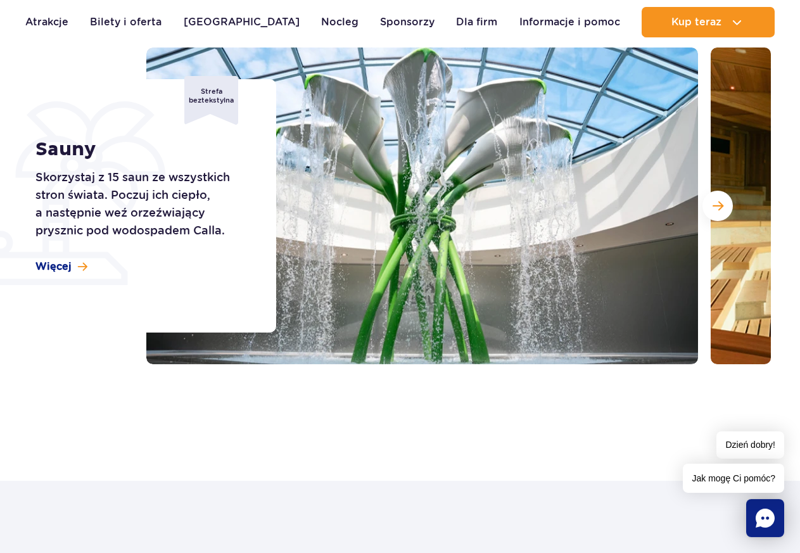
scroll to position [0, 0]
